Goal: Task Accomplishment & Management: Manage account settings

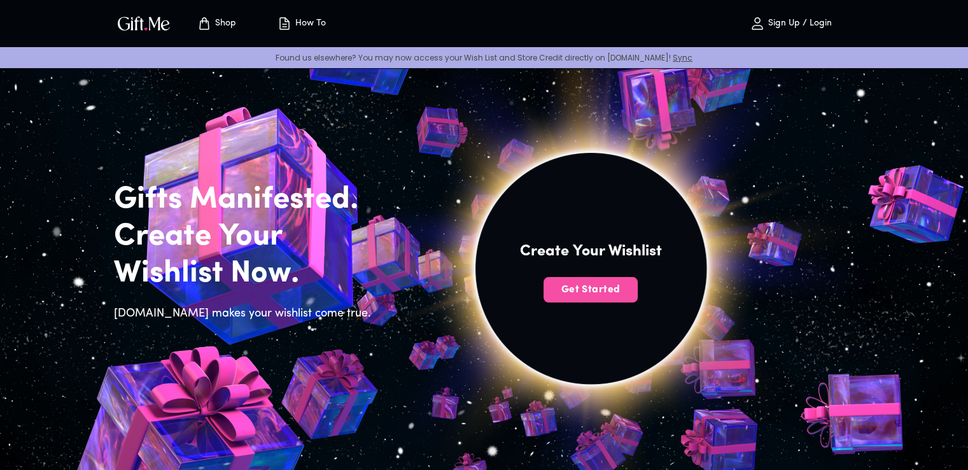
click at [612, 283] on span "Get Started" at bounding box center [590, 289] width 94 height 14
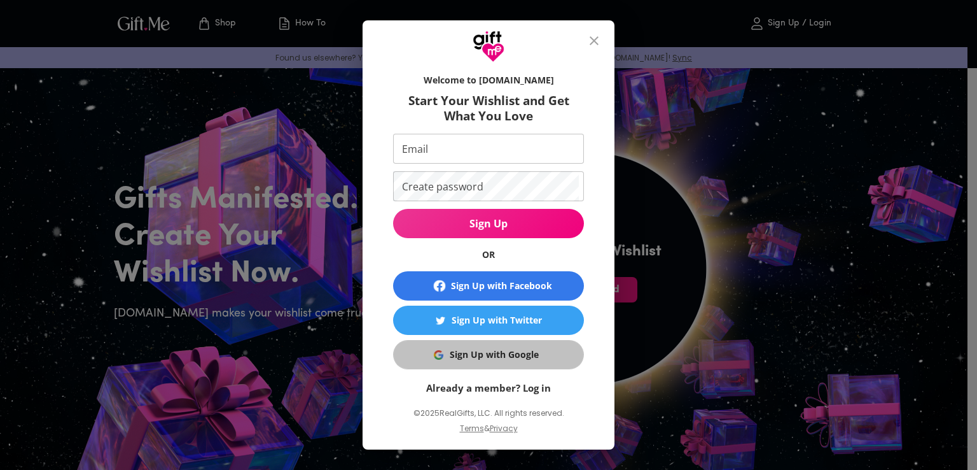
click at [525, 357] on div "Sign Up with Google" at bounding box center [494, 354] width 89 height 14
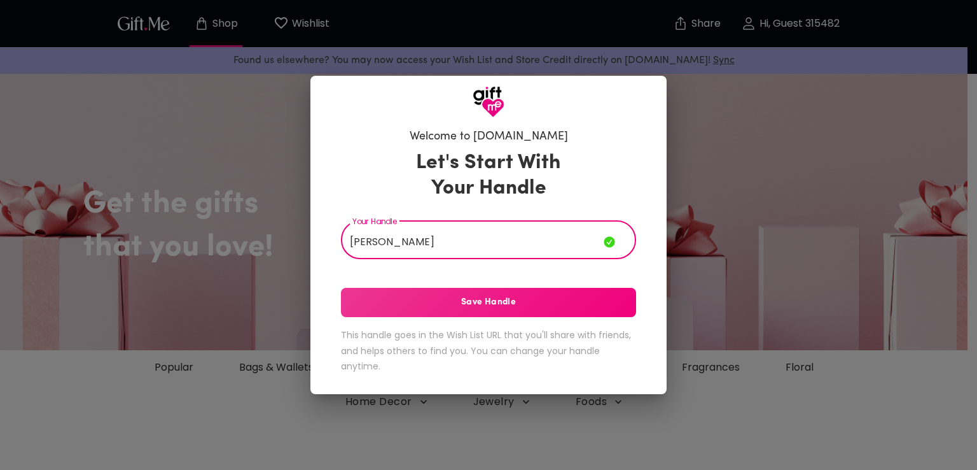
type input "[PERSON_NAME]"
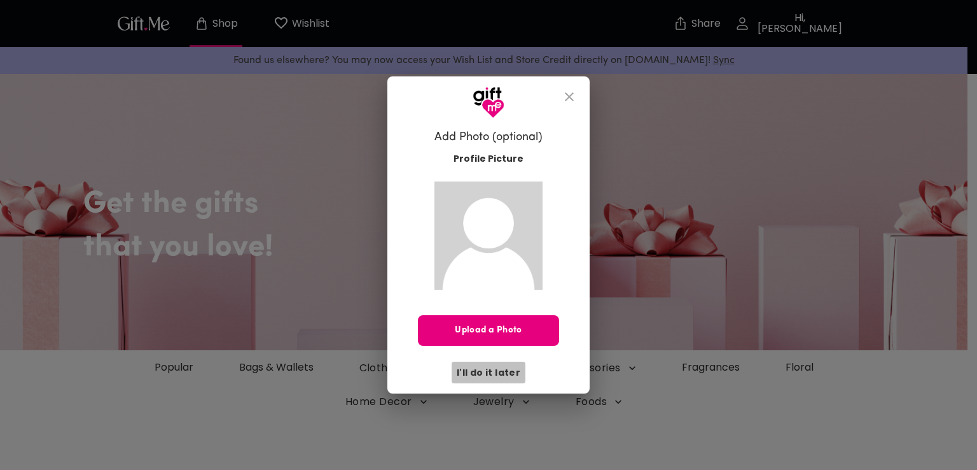
click at [505, 365] on span "I'll do it later" at bounding box center [489, 372] width 64 height 14
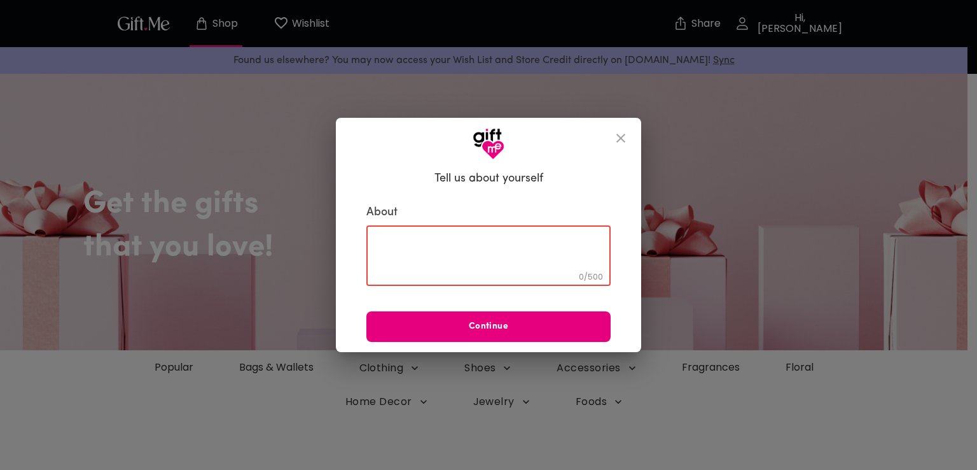
click at [426, 254] on textarea at bounding box center [488, 255] width 226 height 36
click at [598, 340] on button "Continue" at bounding box center [488, 326] width 244 height 31
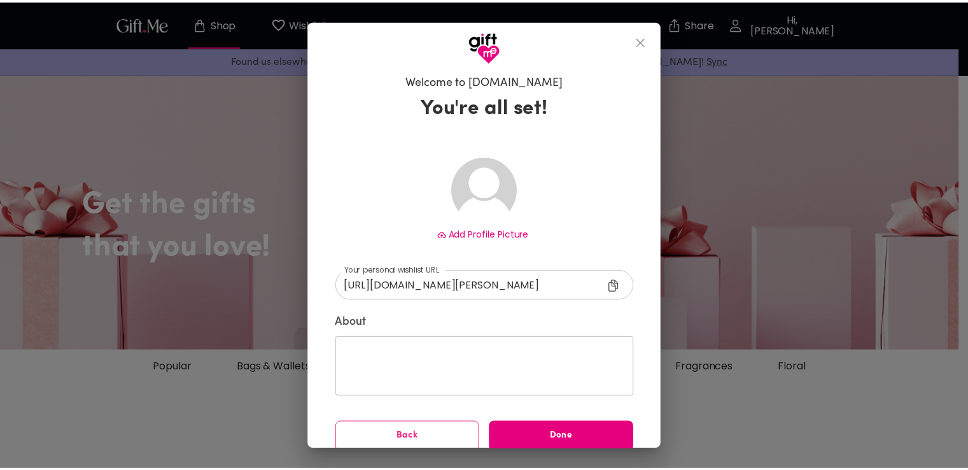
scroll to position [13, 0]
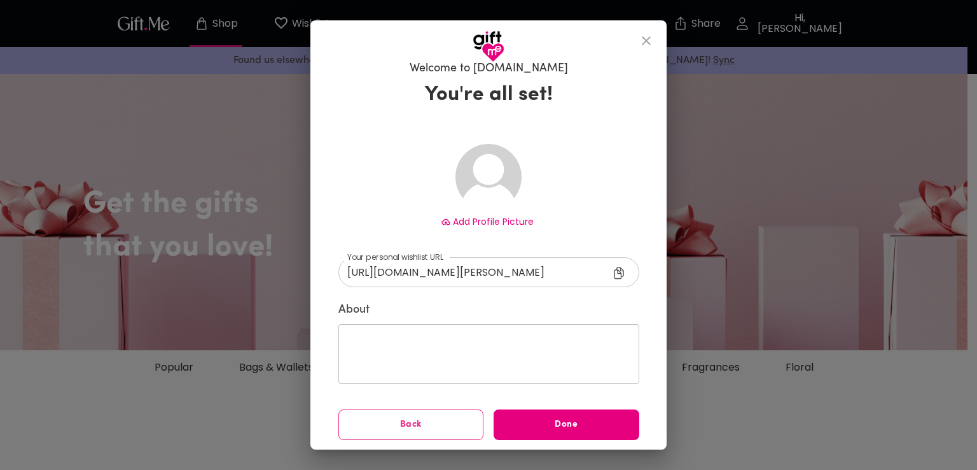
click at [616, 274] on icon at bounding box center [619, 273] width 10 height 12
click at [601, 431] on button "Done" at bounding box center [567, 424] width 146 height 31
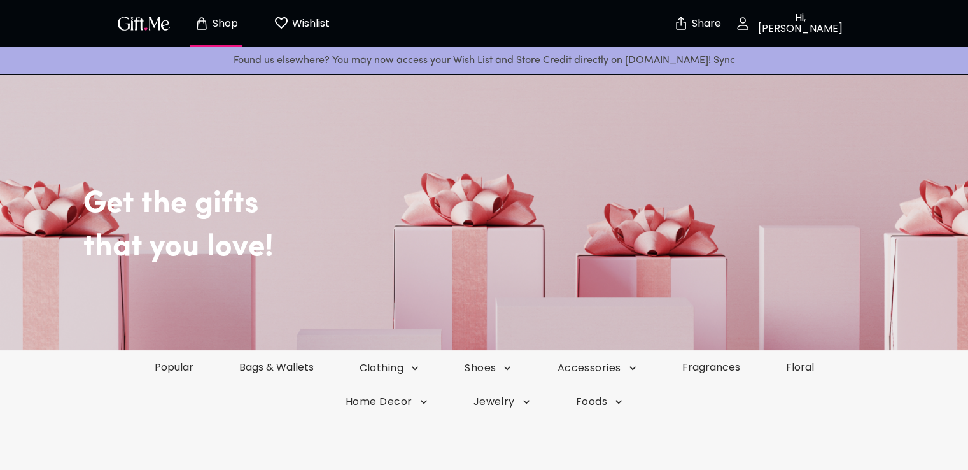
click at [561, 201] on h2 "Get the gifts" at bounding box center [512, 185] width 859 height 75
click at [815, 20] on p "Hi, [PERSON_NAME]" at bounding box center [798, 24] width 97 height 22
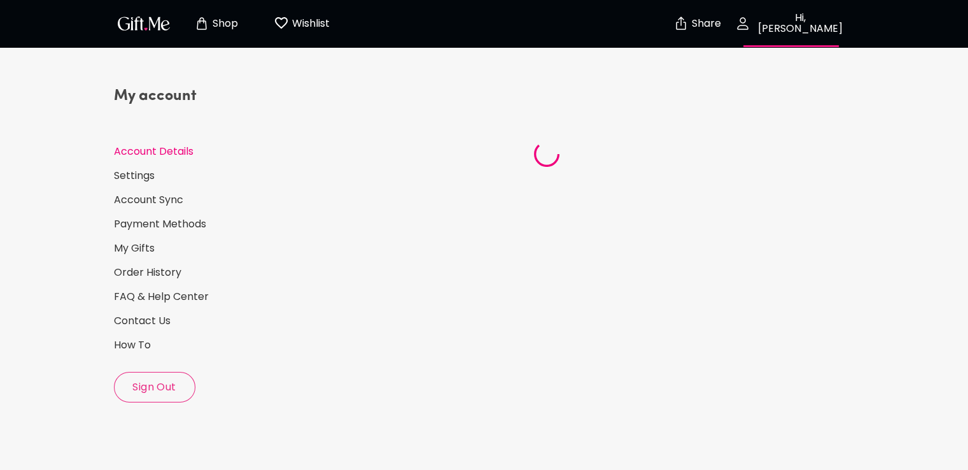
select select "US"
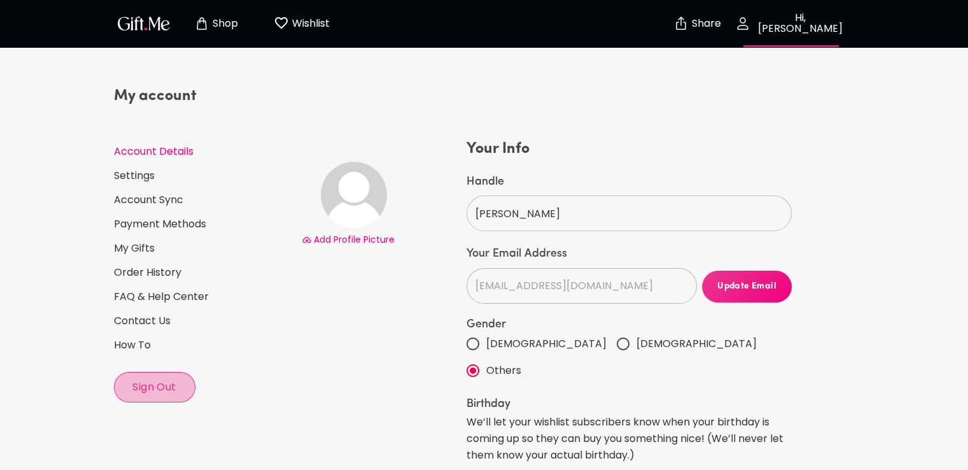
click at [179, 395] on button "Sign Out" at bounding box center [154, 387] width 81 height 31
